Goal: Information Seeking & Learning: Learn about a topic

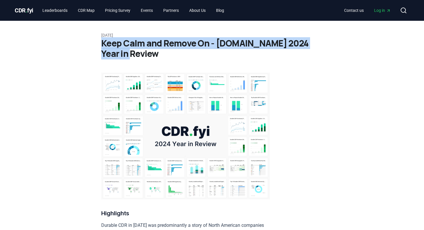
drag, startPoint x: 103, startPoint y: 42, endPoint x: 138, endPoint y: 58, distance: 39.1
click at [138, 58] on h1 "Keep Calm and Remove On - [DOMAIN_NAME] 2024 Year in Review" at bounding box center [211, 48] width 221 height 21
copy h1 "Keep Calm and Remove On - [DOMAIN_NAME] 2024 Year in Review"
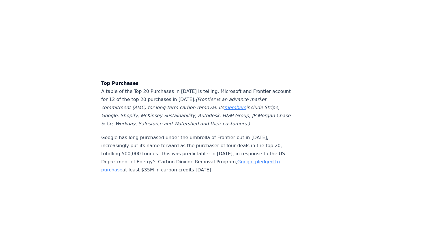
scroll to position [1424, 0]
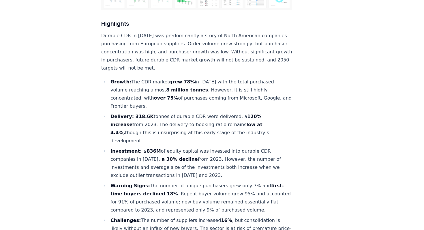
scroll to position [207, 0]
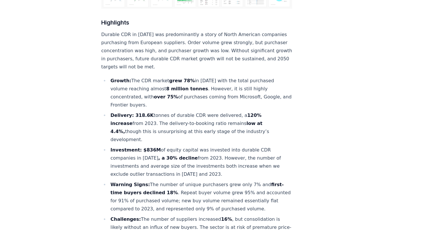
click at [231, 39] on p "Durable CDR in 2024 was predominantly a story of North American companies purch…" at bounding box center [196, 51] width 191 height 40
click at [155, 42] on p "Durable CDR in 2024 was predominantly a story of North American companies purch…" at bounding box center [196, 51] width 191 height 40
click at [173, 56] on p "Durable CDR in 2024 was predominantly a story of North American companies purch…" at bounding box center [196, 51] width 191 height 40
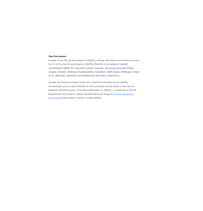
scroll to position [1563, 0]
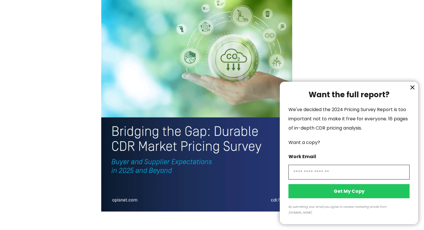
scroll to position [1253, 0]
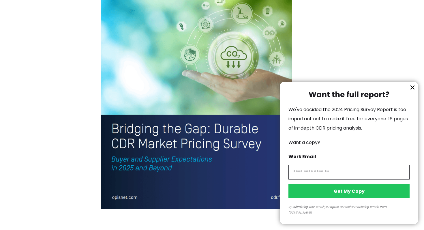
click at [411, 89] on icon "information" at bounding box center [412, 87] width 3 height 3
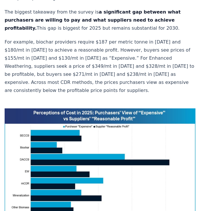
scroll to position [344, 0]
